Goal: Find specific page/section: Find specific page/section

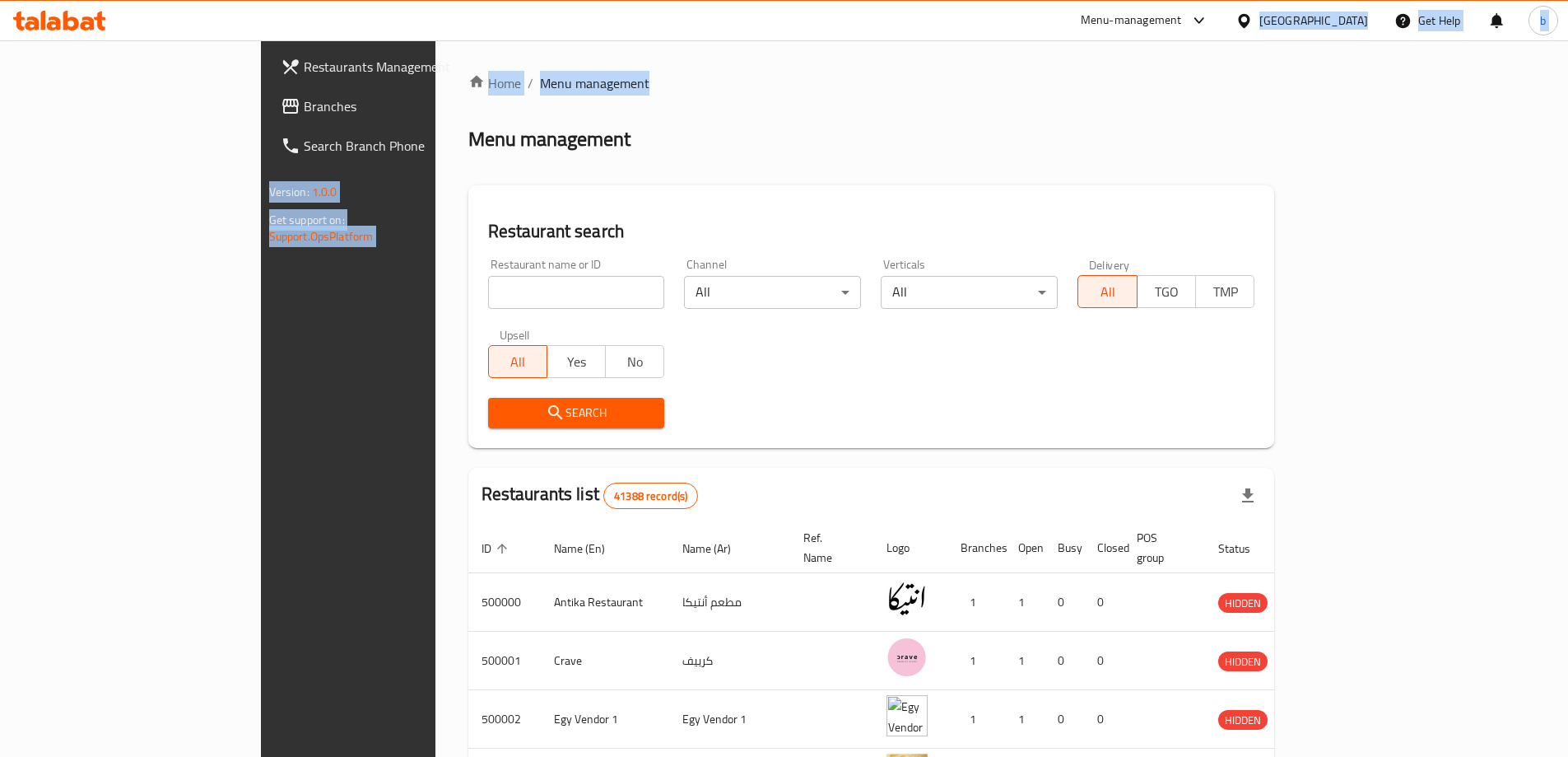
click at [1396, 0] on html "​ Menu-management [GEOGRAPHIC_DATA] Get Help b Restaurants Management Branches …" at bounding box center [784, 378] width 1568 height 757
click at [1344, 16] on div "[GEOGRAPHIC_DATA]" at bounding box center [1314, 20] width 109 height 18
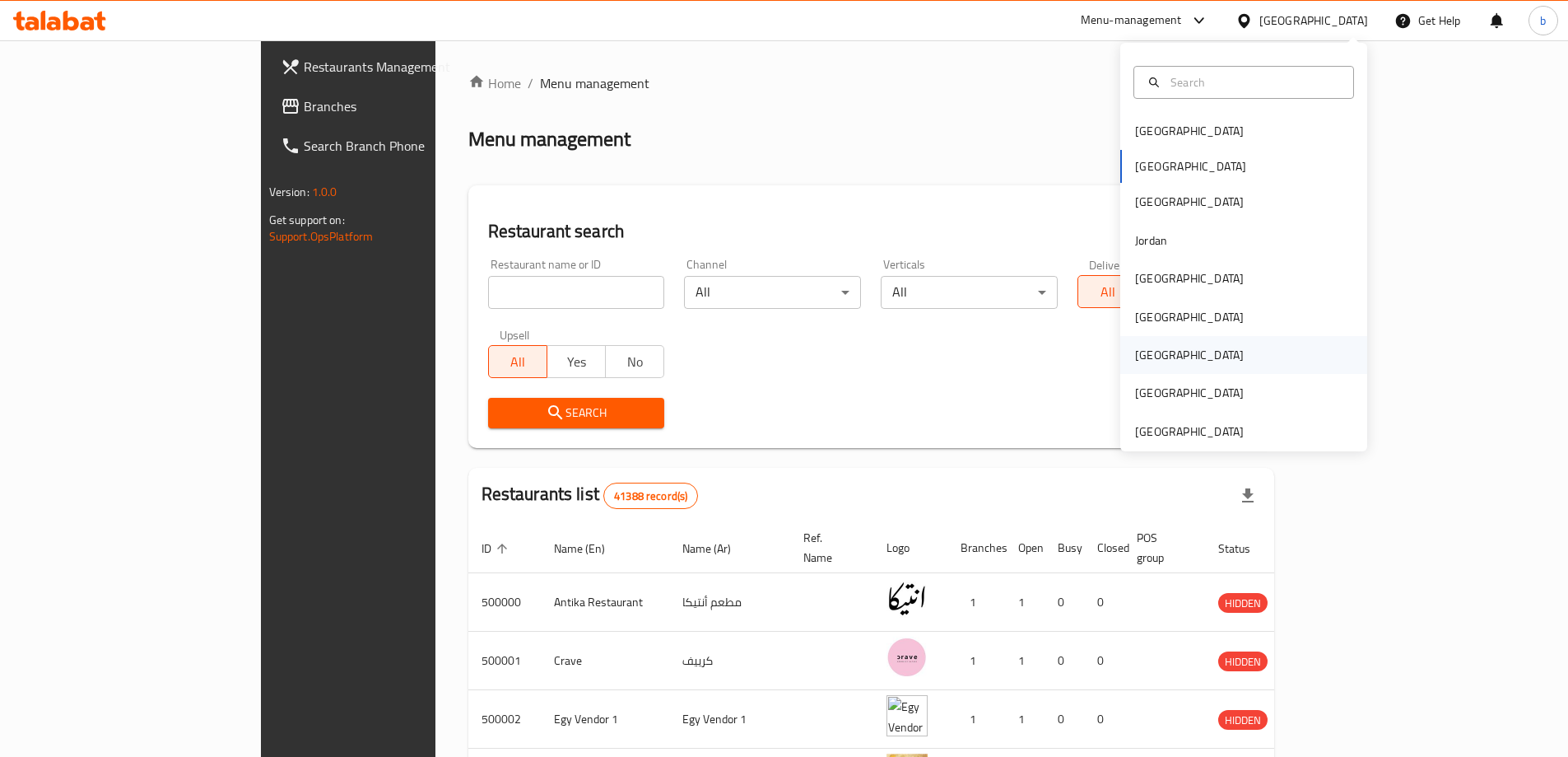
click at [1182, 363] on div "[GEOGRAPHIC_DATA]" at bounding box center [1243, 355] width 247 height 38
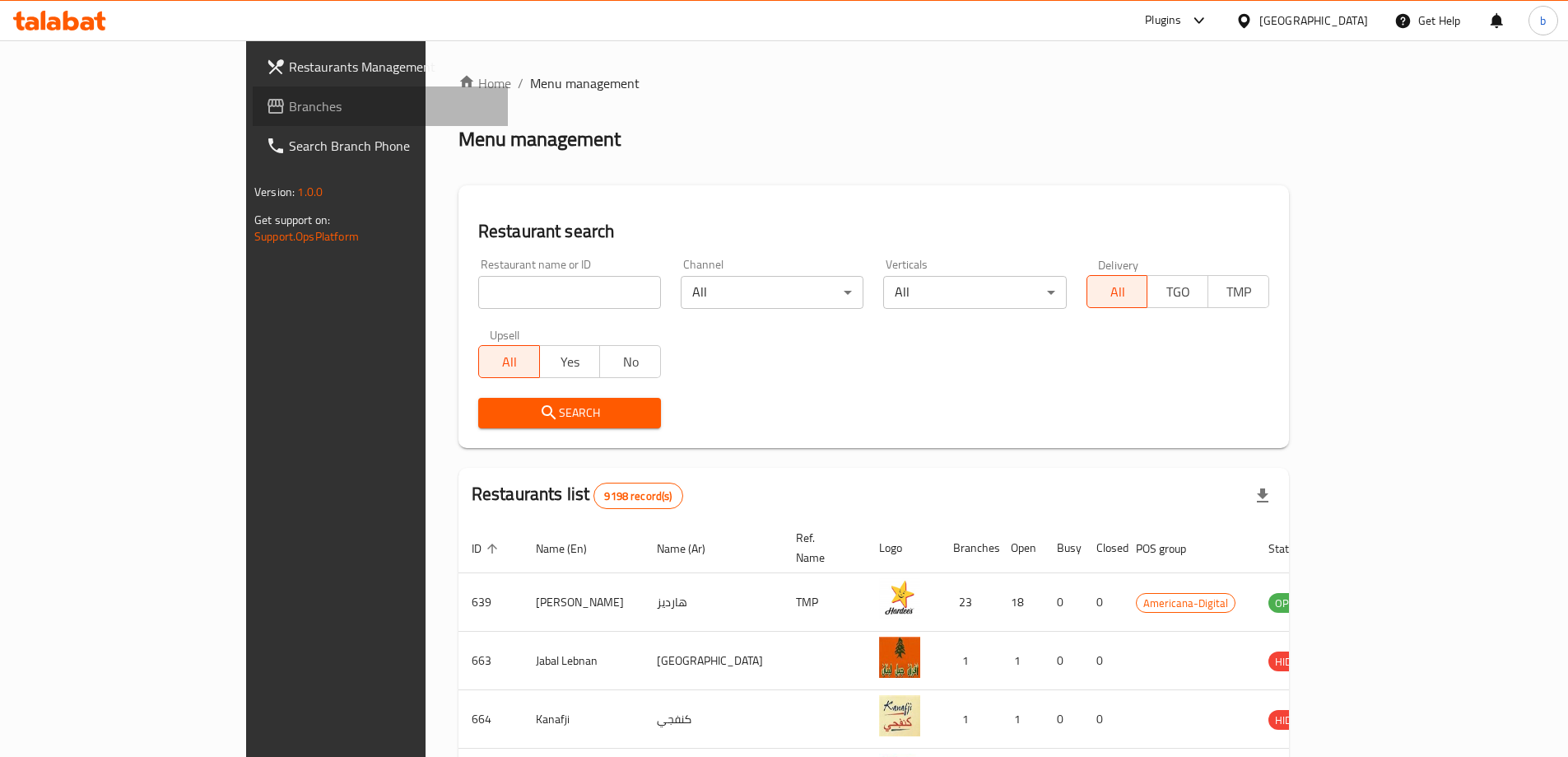
click at [289, 104] on span "Branches" at bounding box center [392, 106] width 205 height 19
